Goal: Browse casually: Explore the website without a specific task or goal

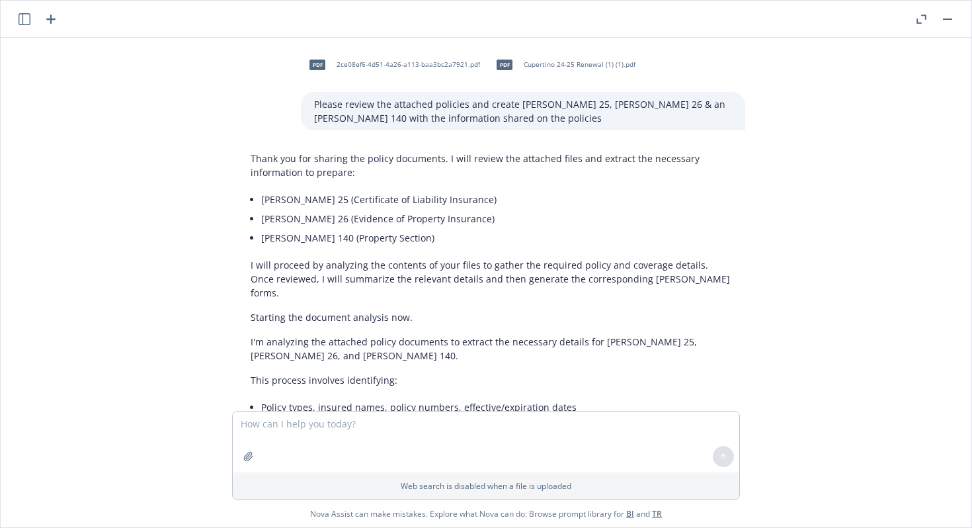
scroll to position [2554, 0]
